Goal: Information Seeking & Learning: Find contact information

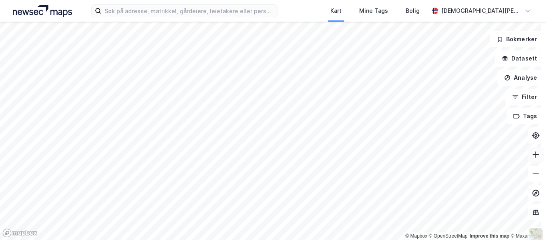
click at [528, 153] on button at bounding box center [536, 155] width 16 height 16
click at [532, 153] on icon at bounding box center [536, 155] width 8 height 8
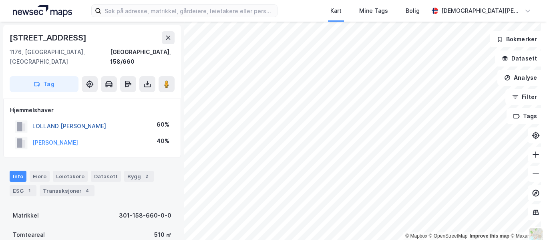
click at [0, 0] on button "LOLLAND [PERSON_NAME]" at bounding box center [0, 0] width 0 height 0
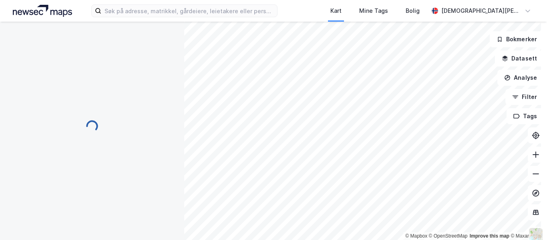
click at [74, 114] on div "© Mapbox © OpenStreetMap Improve this map © [PERSON_NAME] Datasett Analyse Filt…" at bounding box center [273, 131] width 547 height 218
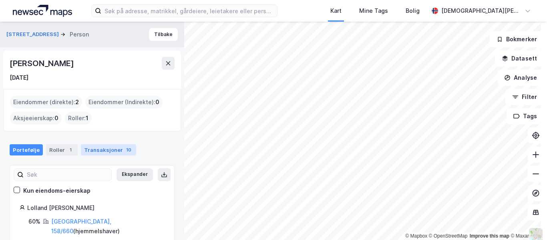
scroll to position [20, 0]
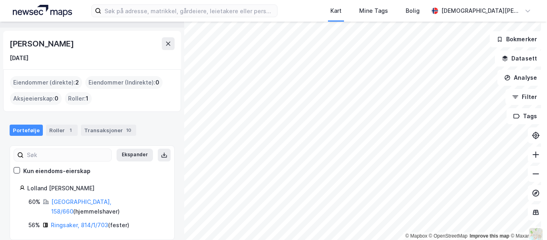
drag, startPoint x: 88, startPoint y: 44, endPoint x: 2, endPoint y: 45, distance: 86.1
click at [2, 45] on div "[STREET_ADDRESS] Person Tilbake [PERSON_NAME] [DATE] Eiendommer (direkte) : 2 E…" at bounding box center [92, 131] width 184 height 218
copy div "[PERSON_NAME]"
